Goal: Register for event/course

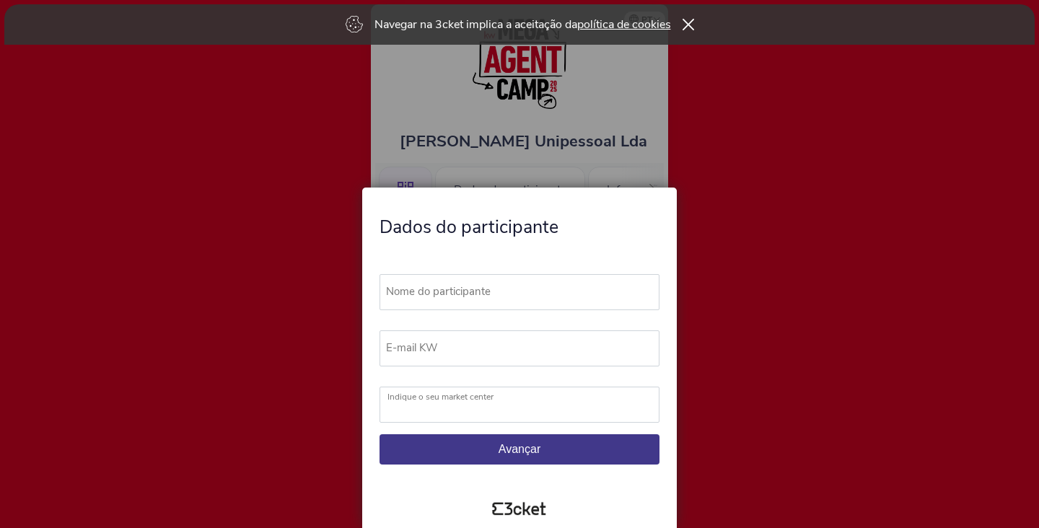
click at [432, 293] on label "Nome do participante" at bounding box center [526, 291] width 293 height 35
click at [432, 293] on input "Nome do participante" at bounding box center [520, 292] width 280 height 36
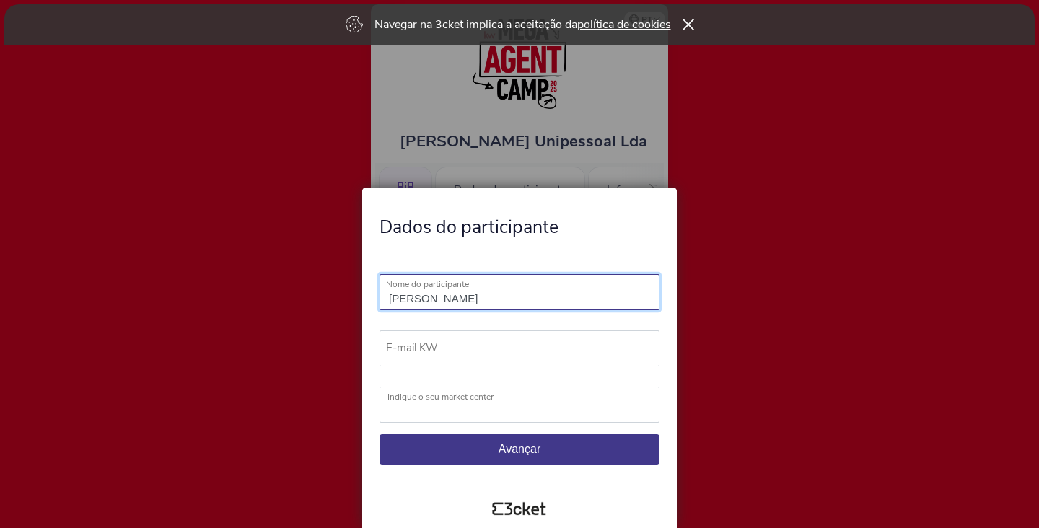
type input "Elisa Kolodzig"
click at [433, 352] on label "E-mail KW" at bounding box center [526, 347] width 293 height 35
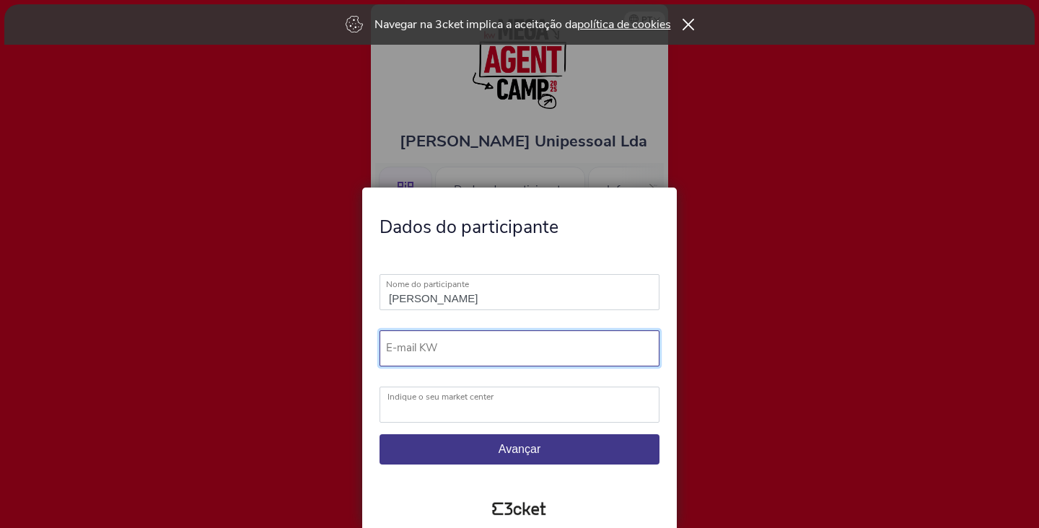
click at [433, 352] on input "E-mail KW" at bounding box center [520, 348] width 280 height 36
type input "[EMAIL_ADDRESS][DOMAIN_NAME]"
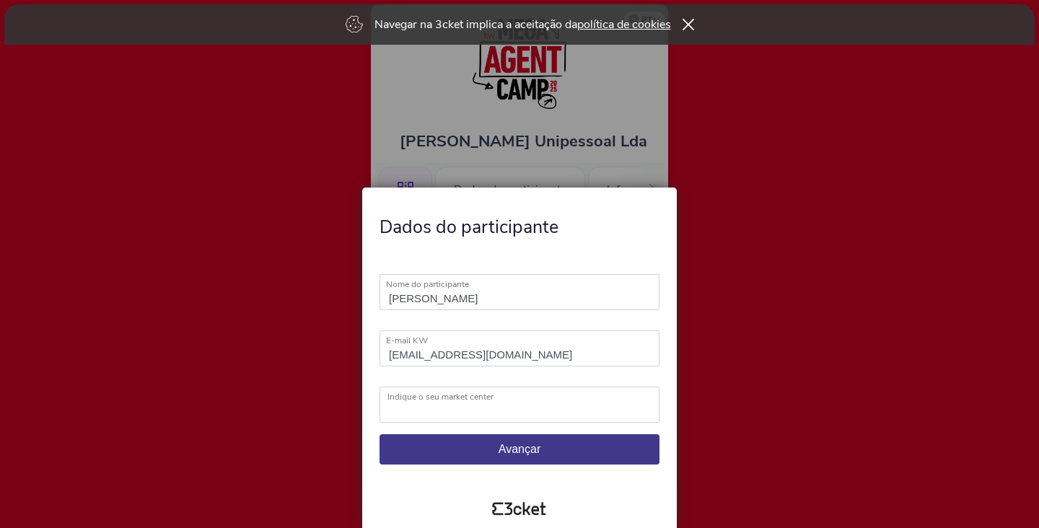
click at [427, 416] on select "KW Ábaco KW Alfa KW Alfa Madeira KW Alfa Lisboa KW Alfa Porto KW Alma KW Area K…" at bounding box center [520, 405] width 280 height 36
select select "KW Pro Sintra"
click at [539, 451] on span "Avançar" at bounding box center [520, 449] width 42 height 12
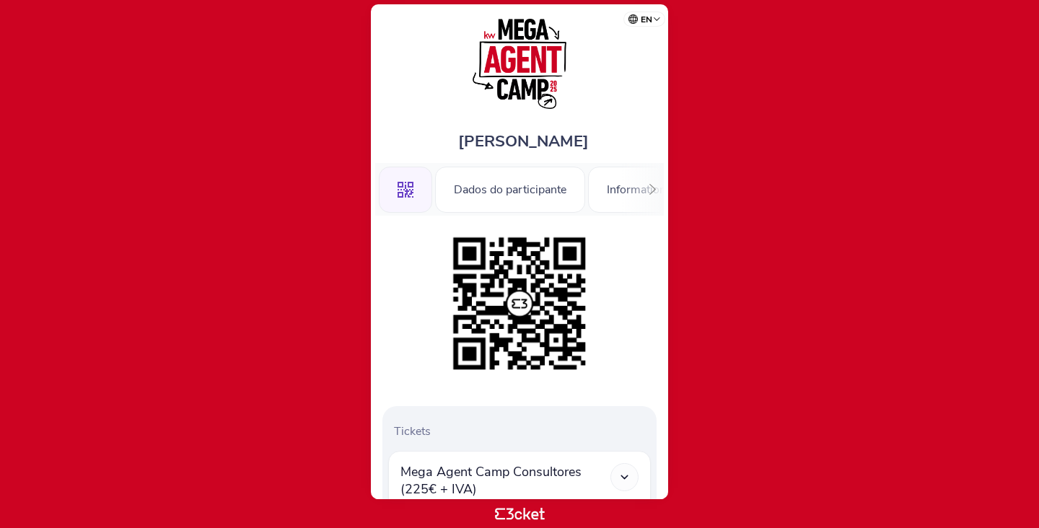
click at [653, 190] on icon at bounding box center [652, 189] width 11 height 11
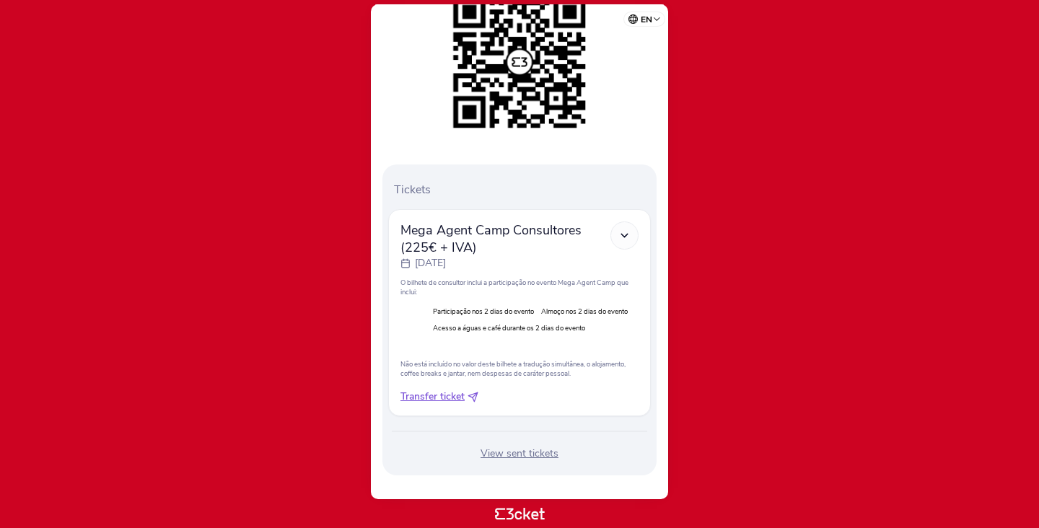
scroll to position [254, 0]
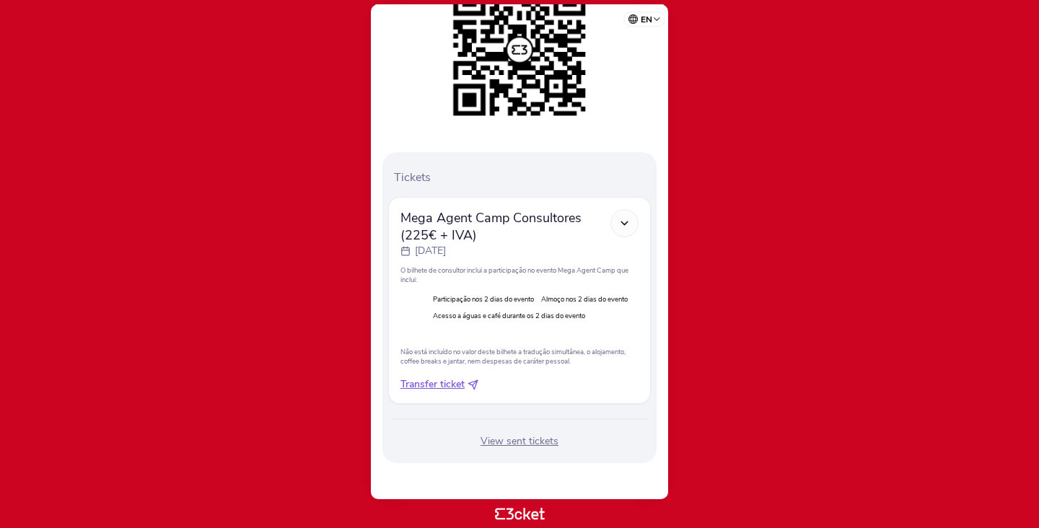
click at [627, 222] on polyline at bounding box center [624, 223] width 6 height 3
click at [626, 219] on icon at bounding box center [624, 223] width 12 height 12
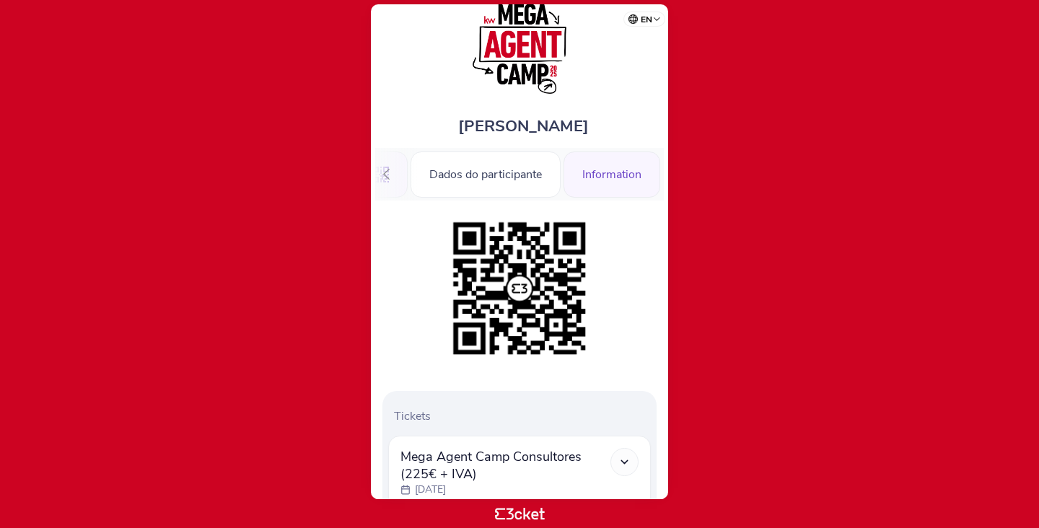
scroll to position [13, 0]
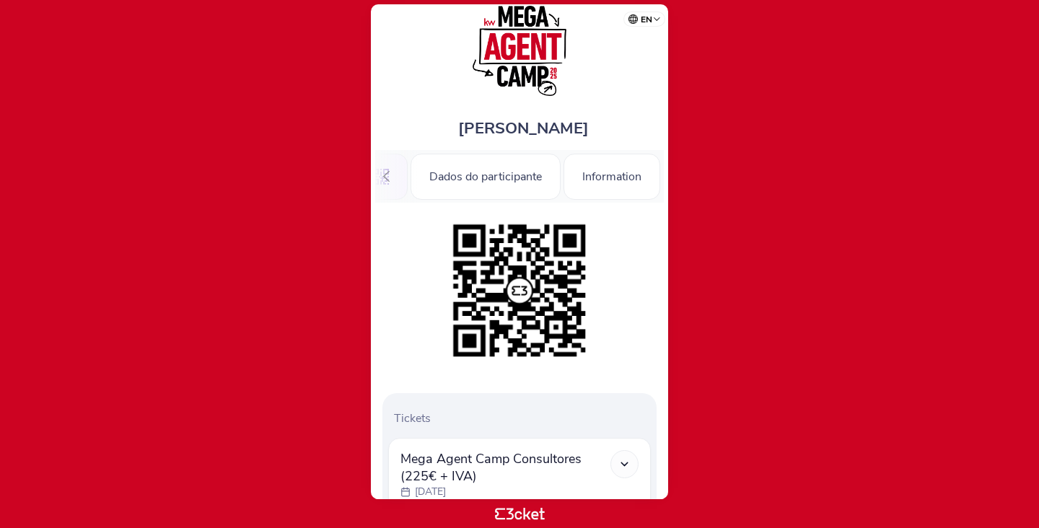
click at [656, 19] on select "Português (Portugal) English Español Catalan Français" at bounding box center [647, 17] width 36 height 28
select select "pt_PT"
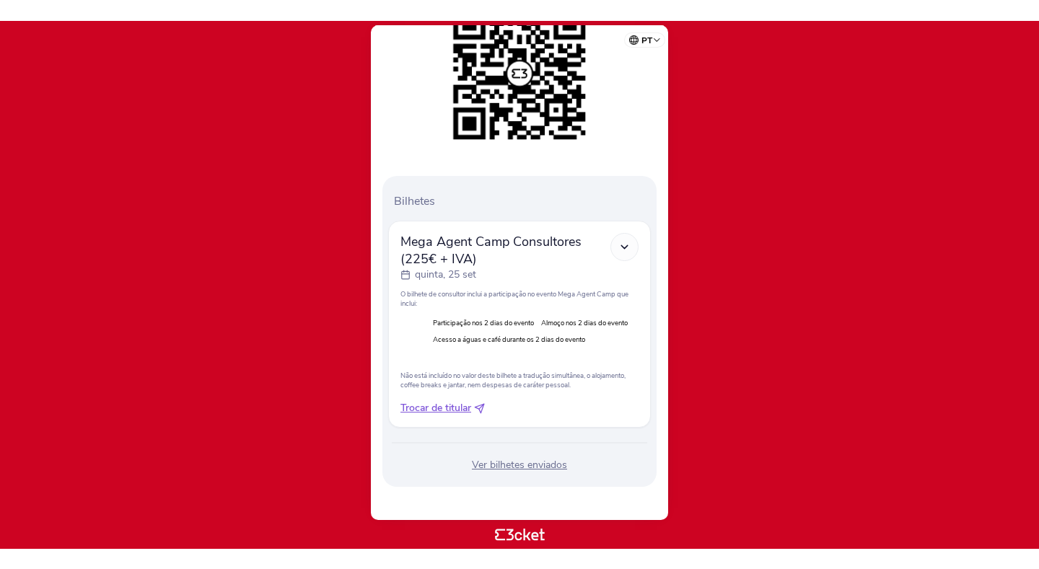
scroll to position [254, 0]
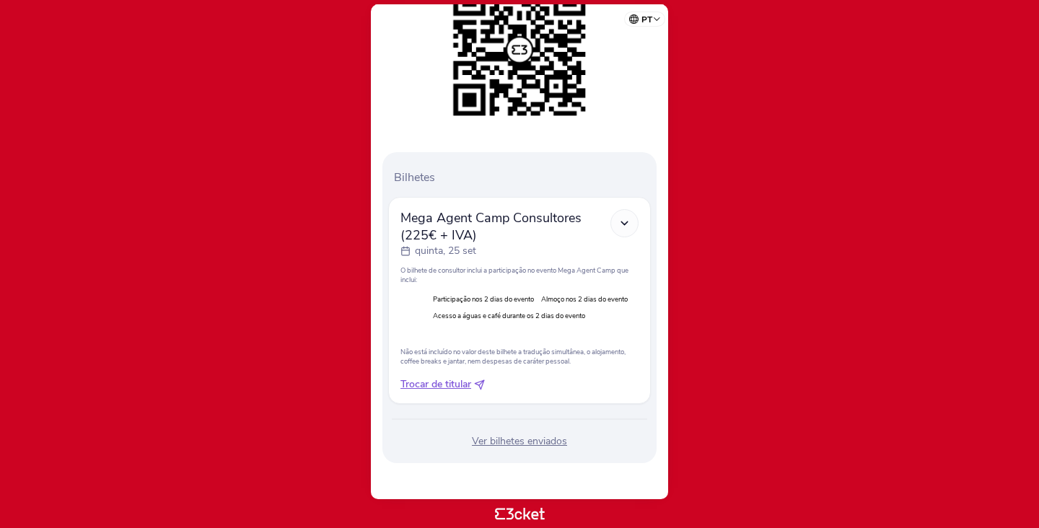
click at [624, 220] on icon at bounding box center [624, 223] width 12 height 12
drag, startPoint x: 612, startPoint y: 106, endPoint x: 635, endPoint y: 101, distance: 23.6
click at [616, 114] on div at bounding box center [519, 49] width 274 height 147
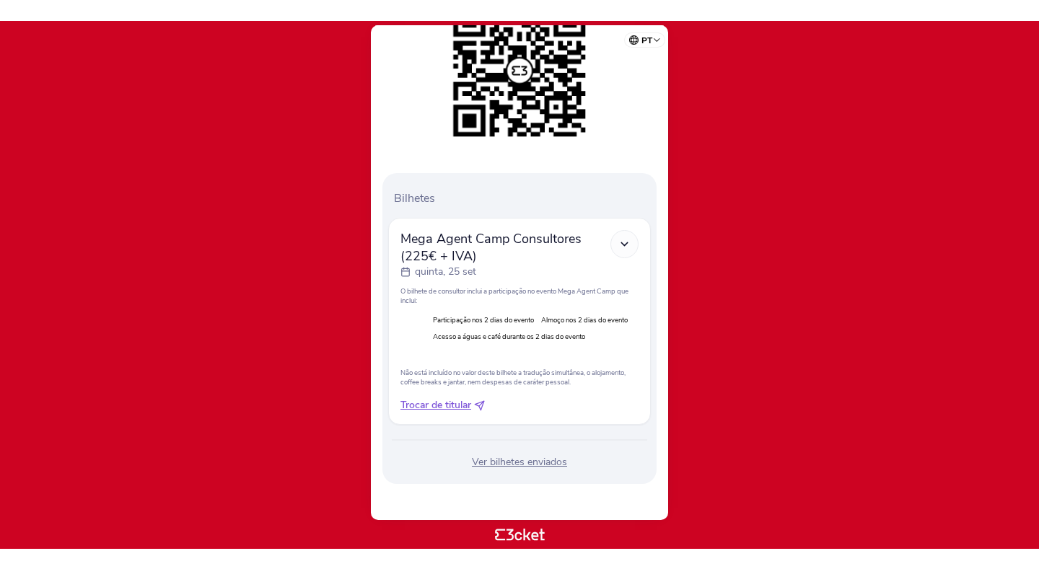
scroll to position [213, 0]
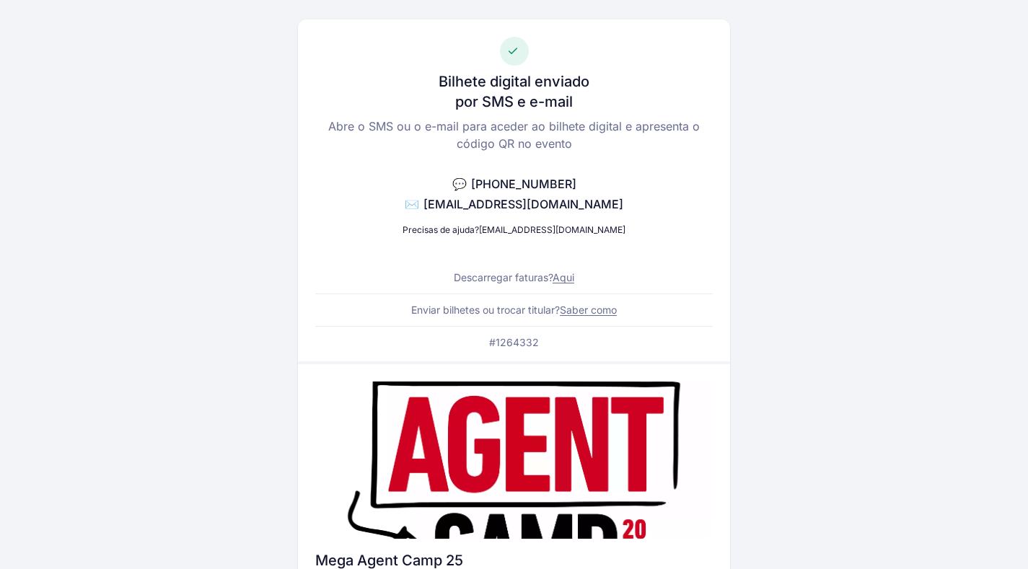
scroll to position [158, 0]
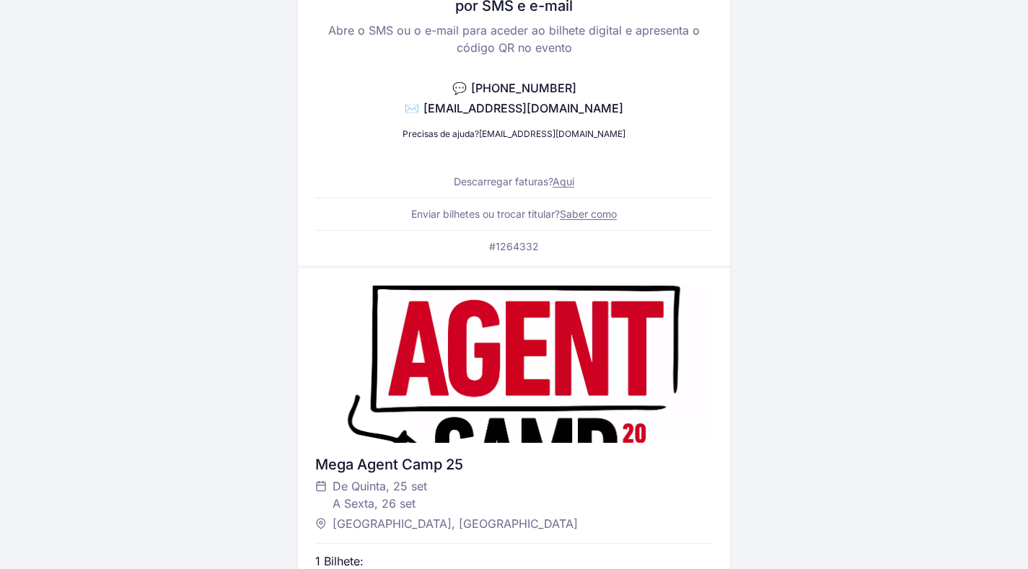
click at [571, 179] on link "Aqui" at bounding box center [564, 181] width 22 height 12
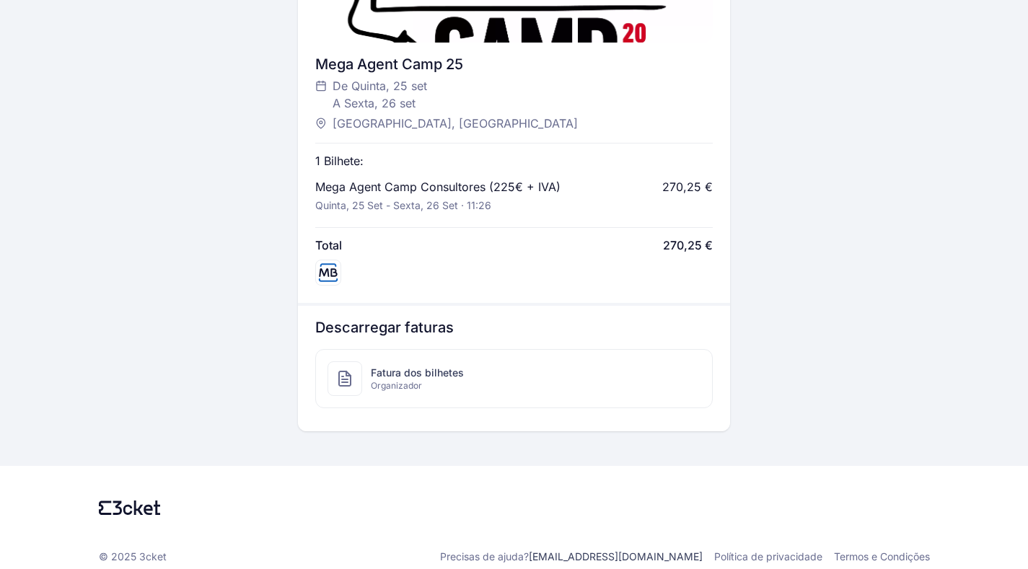
scroll to position [571, 0]
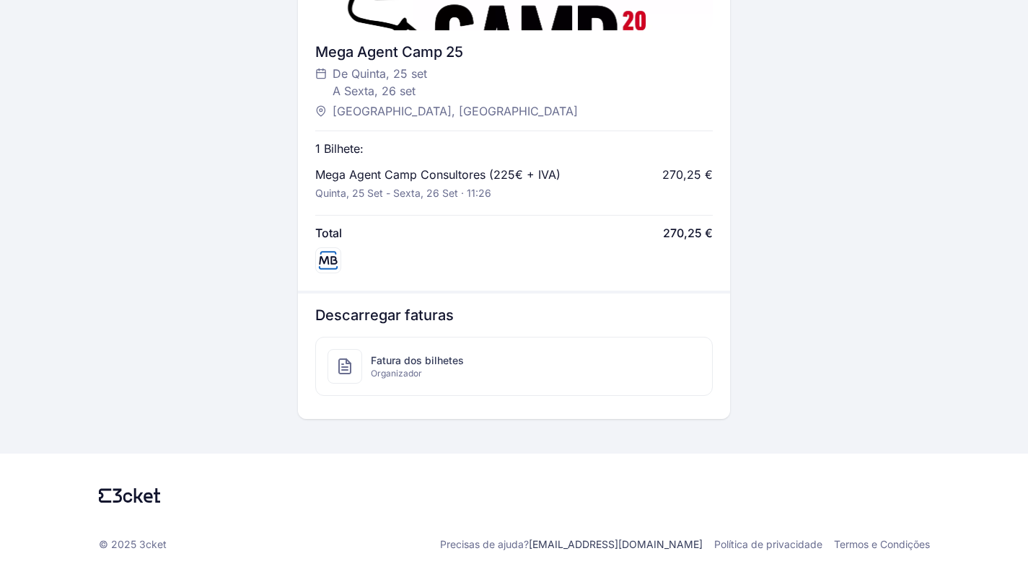
click at [356, 364] on div at bounding box center [345, 366] width 35 height 35
